Goal: Task Accomplishment & Management: Use online tool/utility

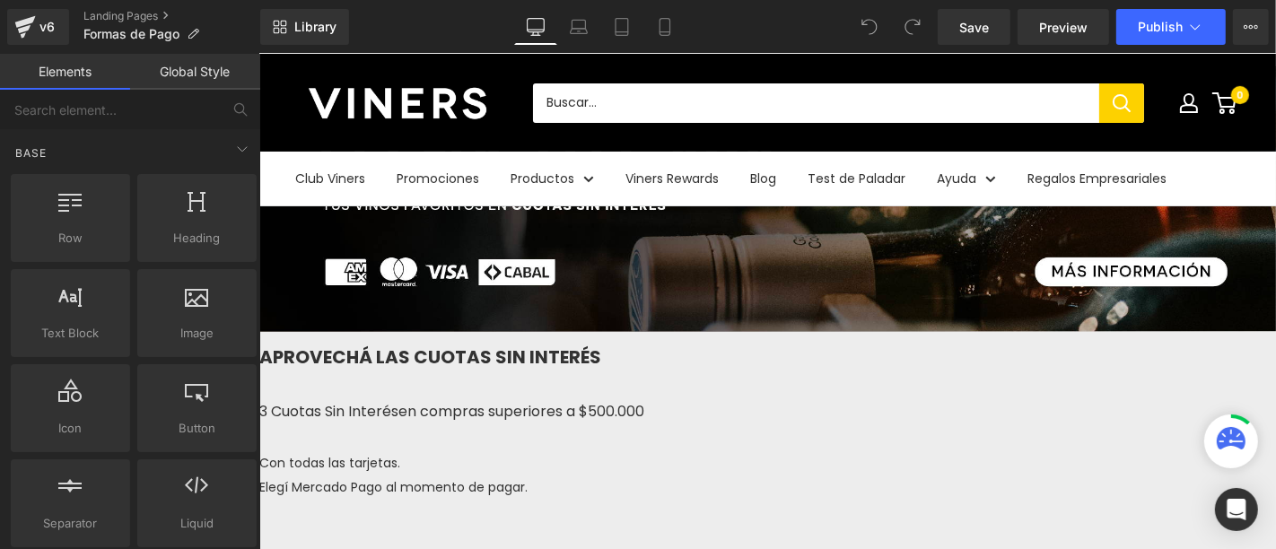
scroll to position [398, 0]
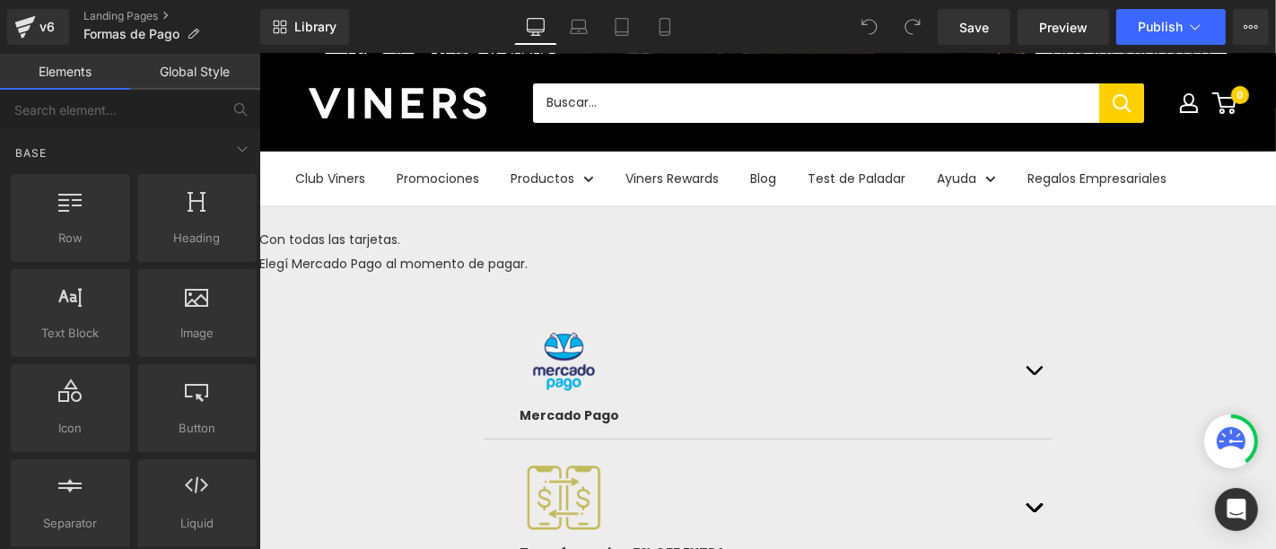
click at [398, 197] on span "3 Cuotas Sin Interés" at bounding box center [327, 187] width 139 height 21
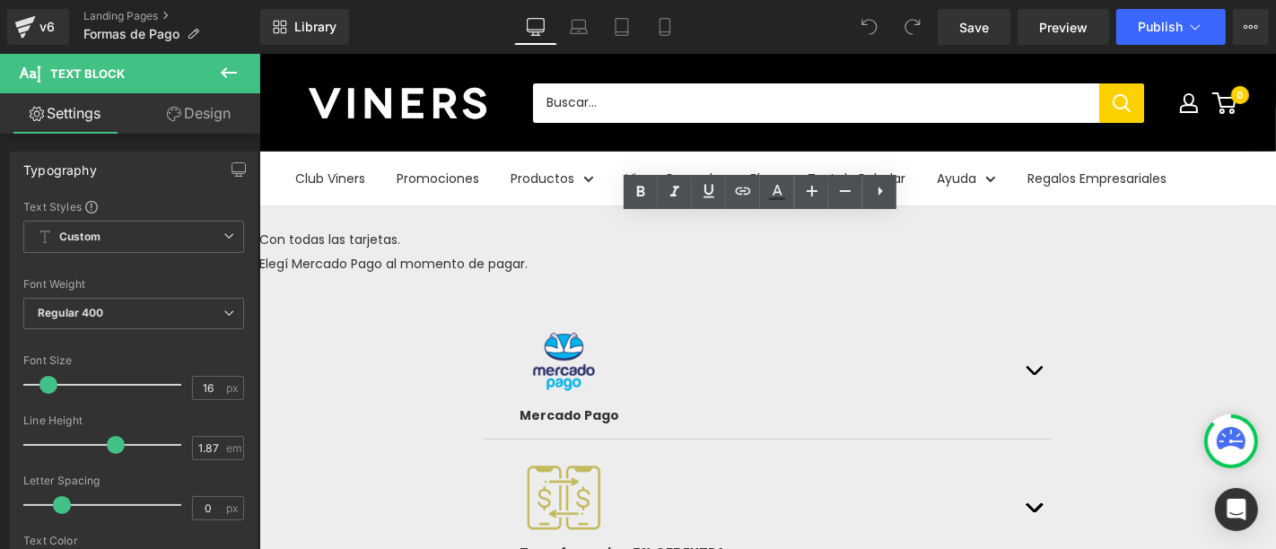
click at [526, 201] on p "3 Cuotas Sin Interés en compras superiores a $500.000" at bounding box center [766, 187] width 1017 height 27
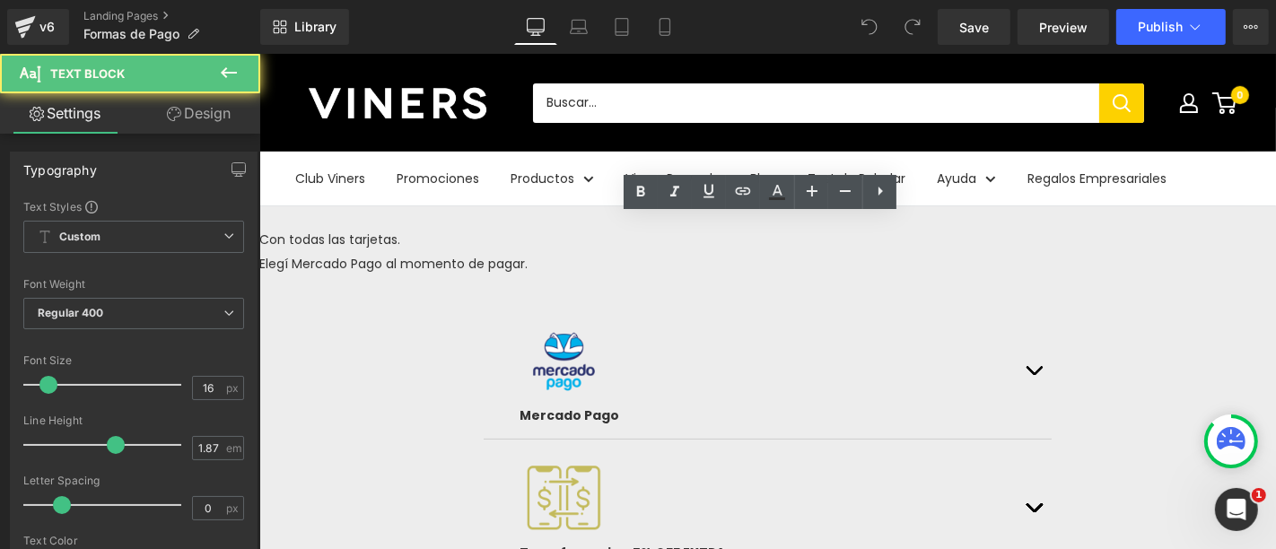
scroll to position [0, 0]
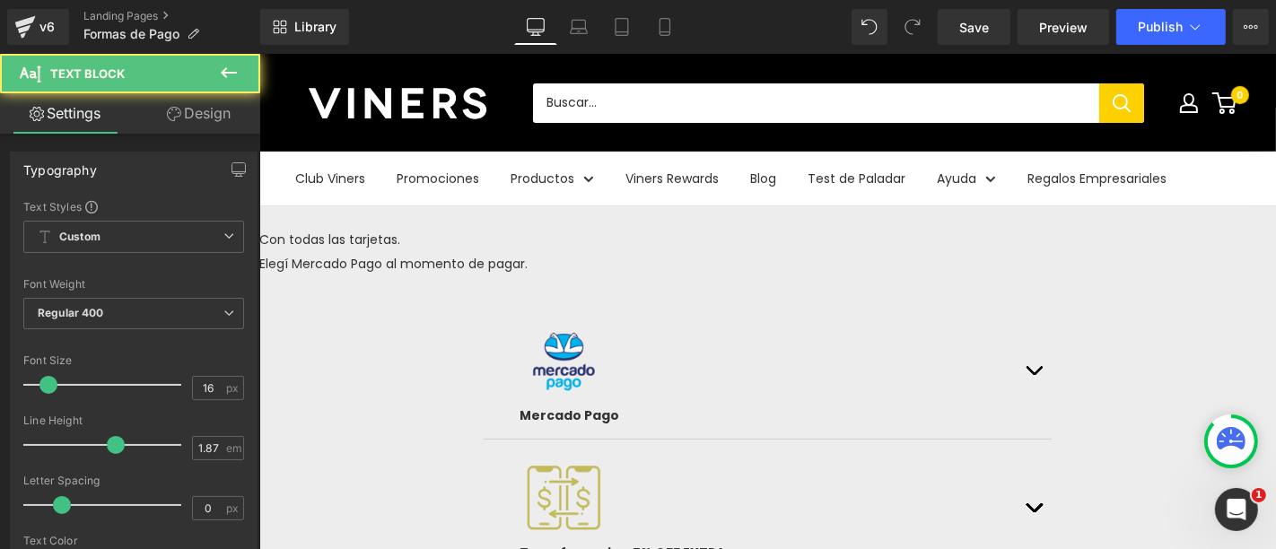
drag, startPoint x: 957, startPoint y: 226, endPoint x: 768, endPoint y: 224, distance: 188.5
click at [768, 201] on p "Sólo por [DATE]: 3 Cuotas Sin Interés en compras superiores a $500.000" at bounding box center [766, 187] width 1017 height 27
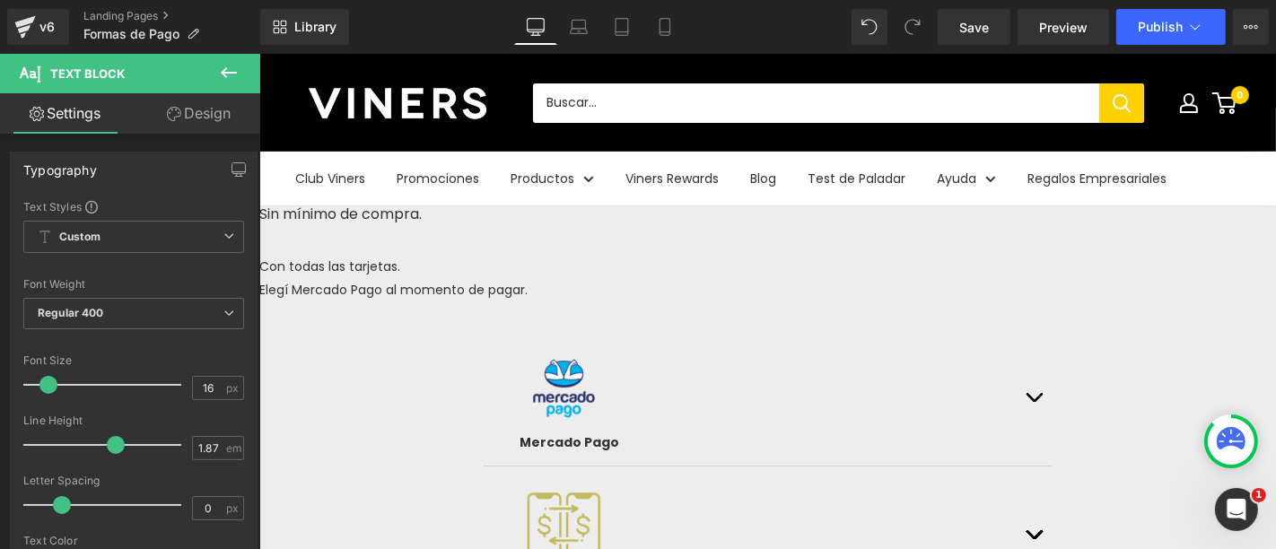
click at [766, 254] on p at bounding box center [766, 240] width 1017 height 27
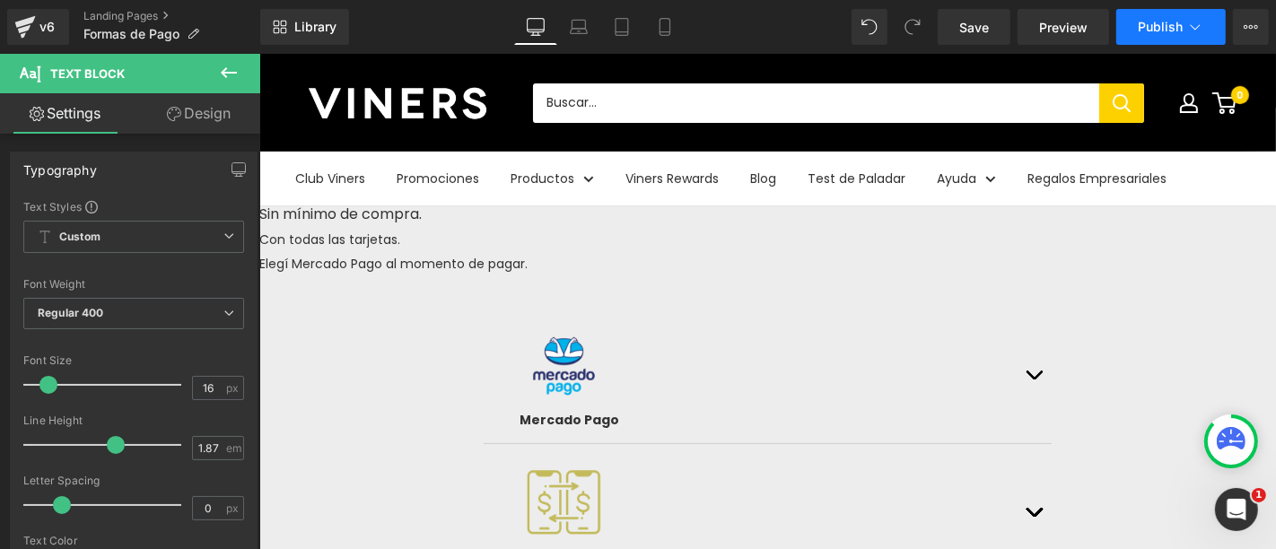
click at [1154, 23] on span "Publish" at bounding box center [1160, 27] width 45 height 14
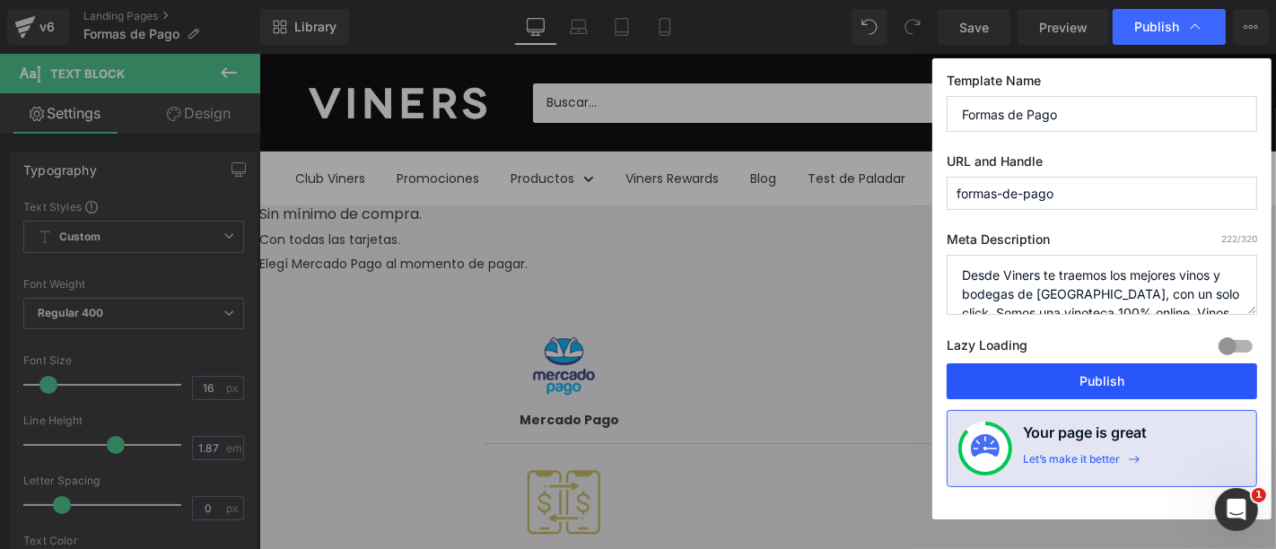
click at [1099, 386] on button "Publish" at bounding box center [1102, 381] width 311 height 36
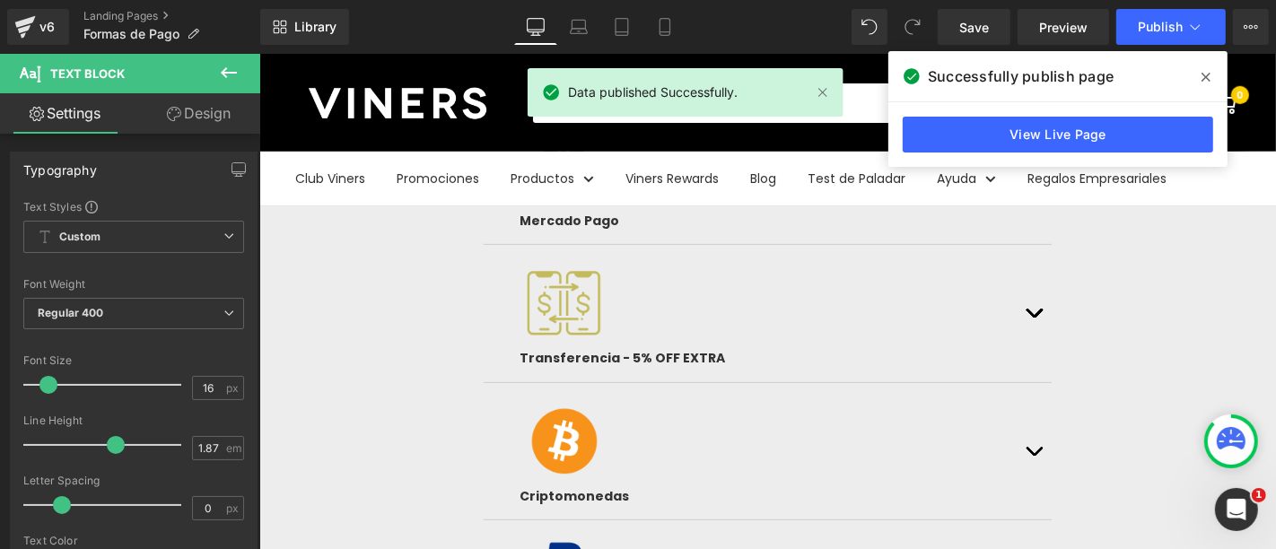
scroll to position [299, 0]
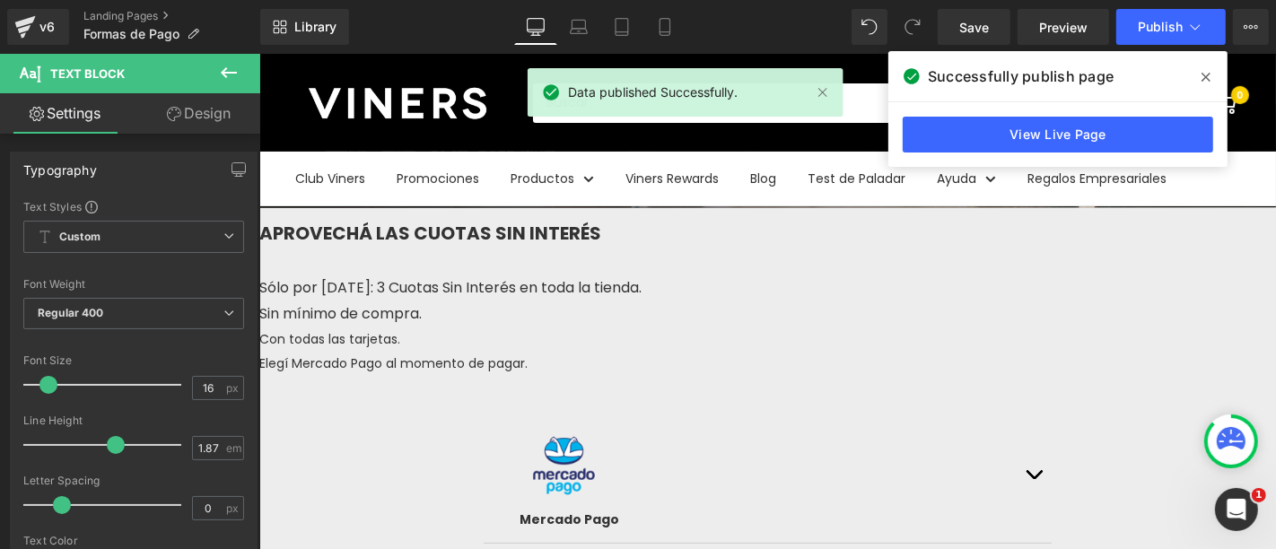
click at [1205, 73] on icon at bounding box center [1206, 77] width 9 height 14
